Goal: Task Accomplishment & Management: Use online tool/utility

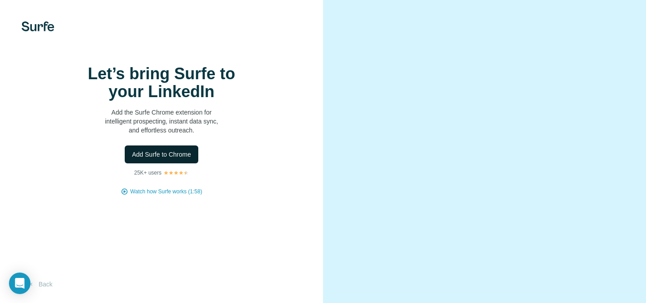
click at [171, 159] on span "Add Surfe to Chrome" at bounding box center [161, 154] width 59 height 9
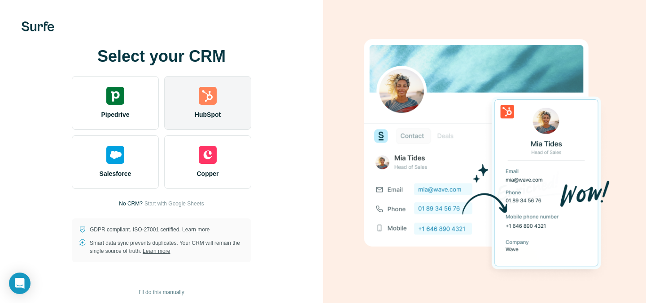
click at [222, 100] on div "HubSpot" at bounding box center [207, 103] width 87 height 54
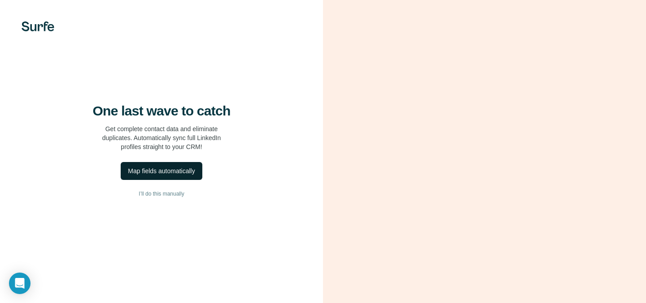
click at [152, 176] on div "Map fields automatically" at bounding box center [161, 171] width 67 height 9
